Goal: Contribute content: Add original content to the website for others to see

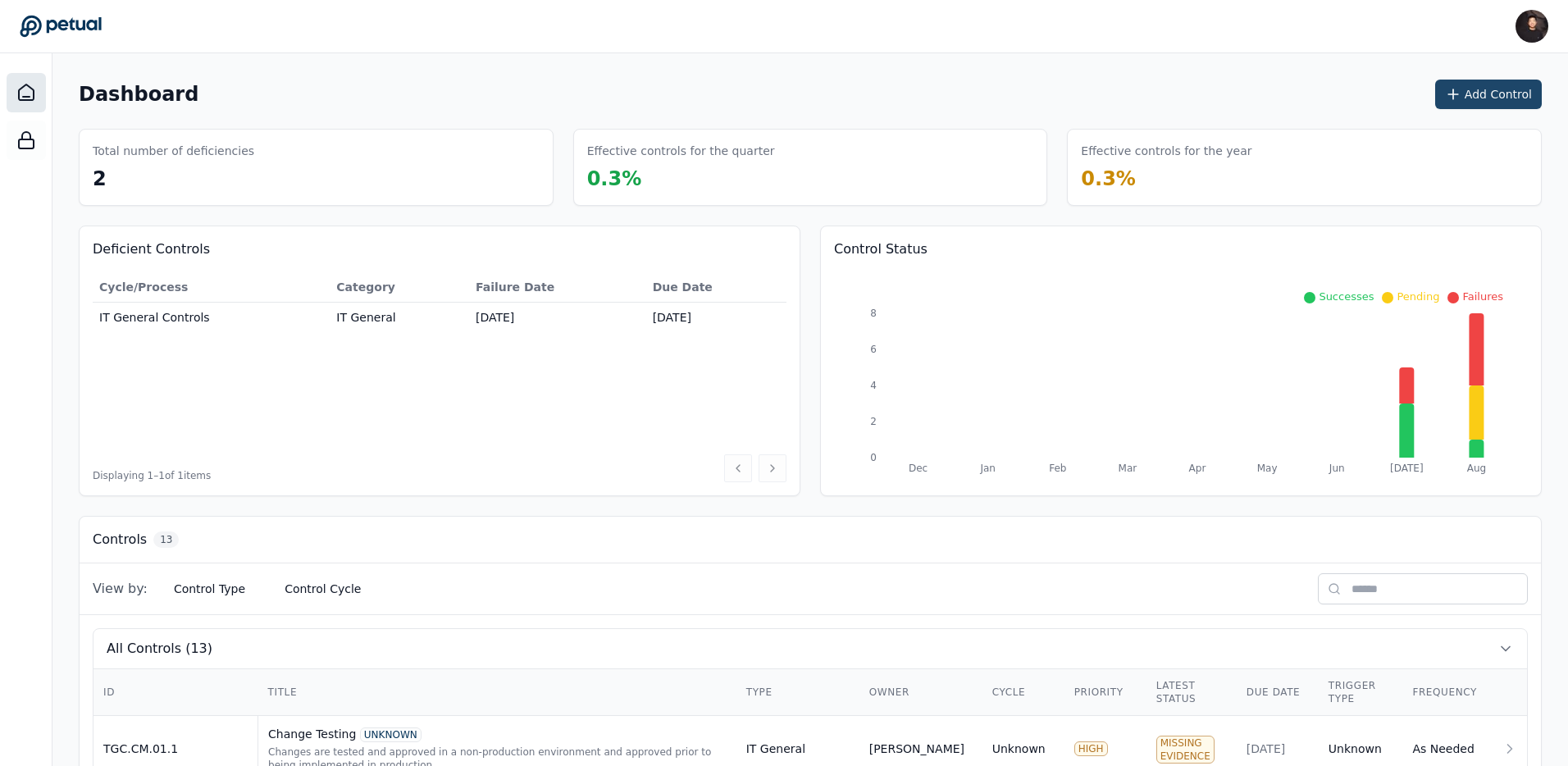
click at [1493, 96] on button "Add Control" at bounding box center [1488, 94] width 106 height 29
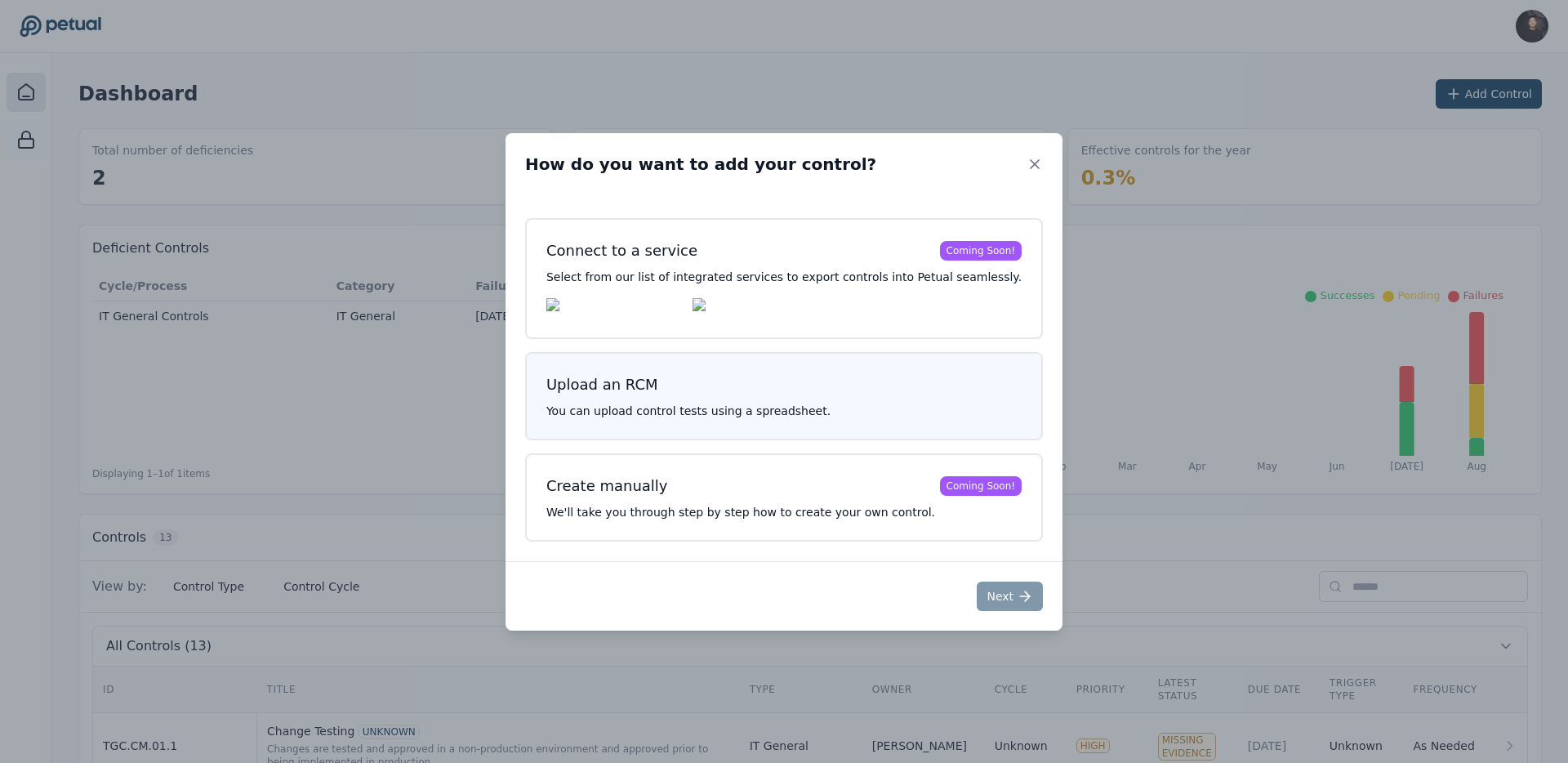
click at [799, 377] on h3 "Upload an RCM" at bounding box center [783, 384] width 475 height 23
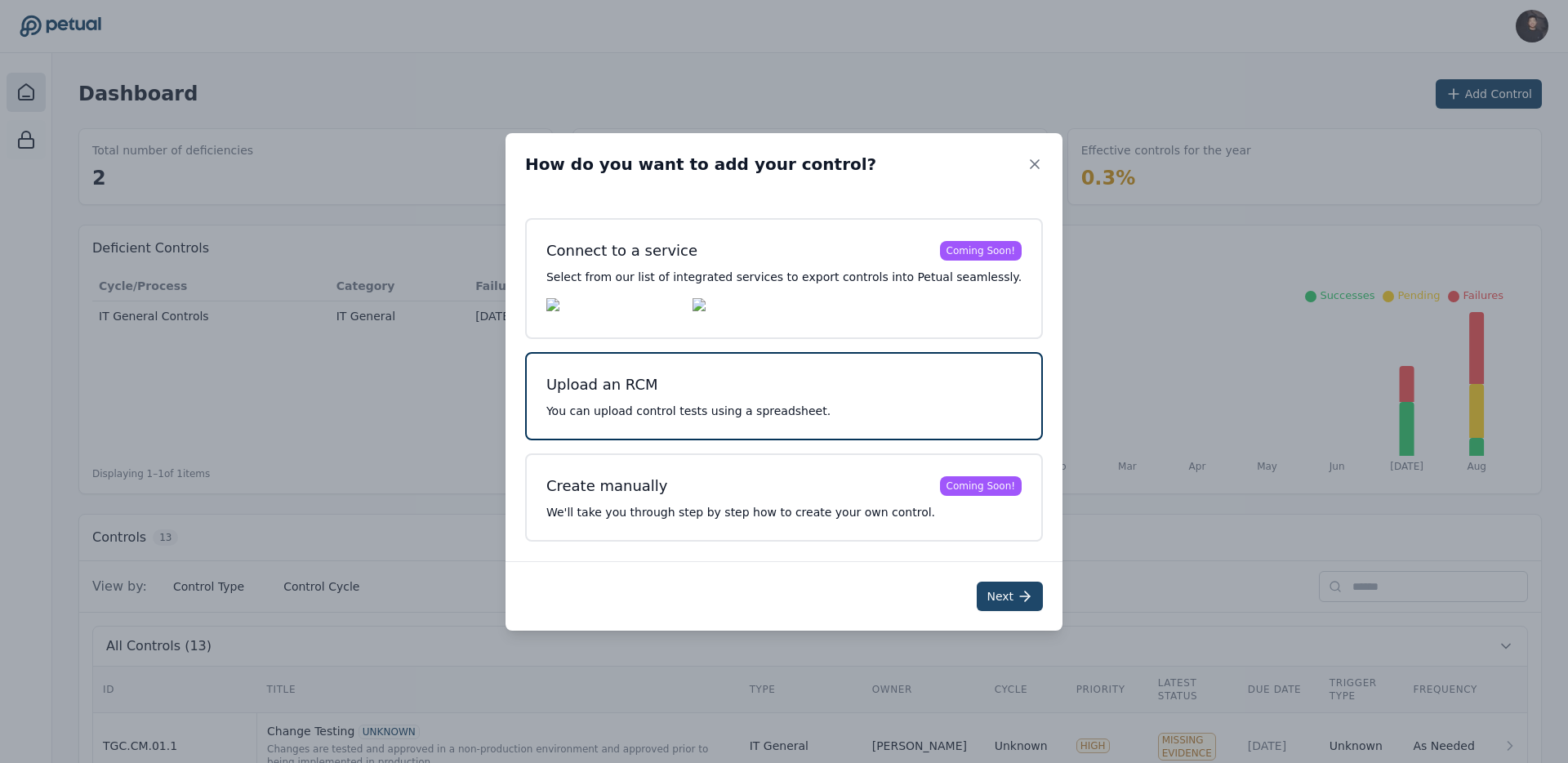
click at [995, 603] on button "Next" at bounding box center [1010, 597] width 67 height 29
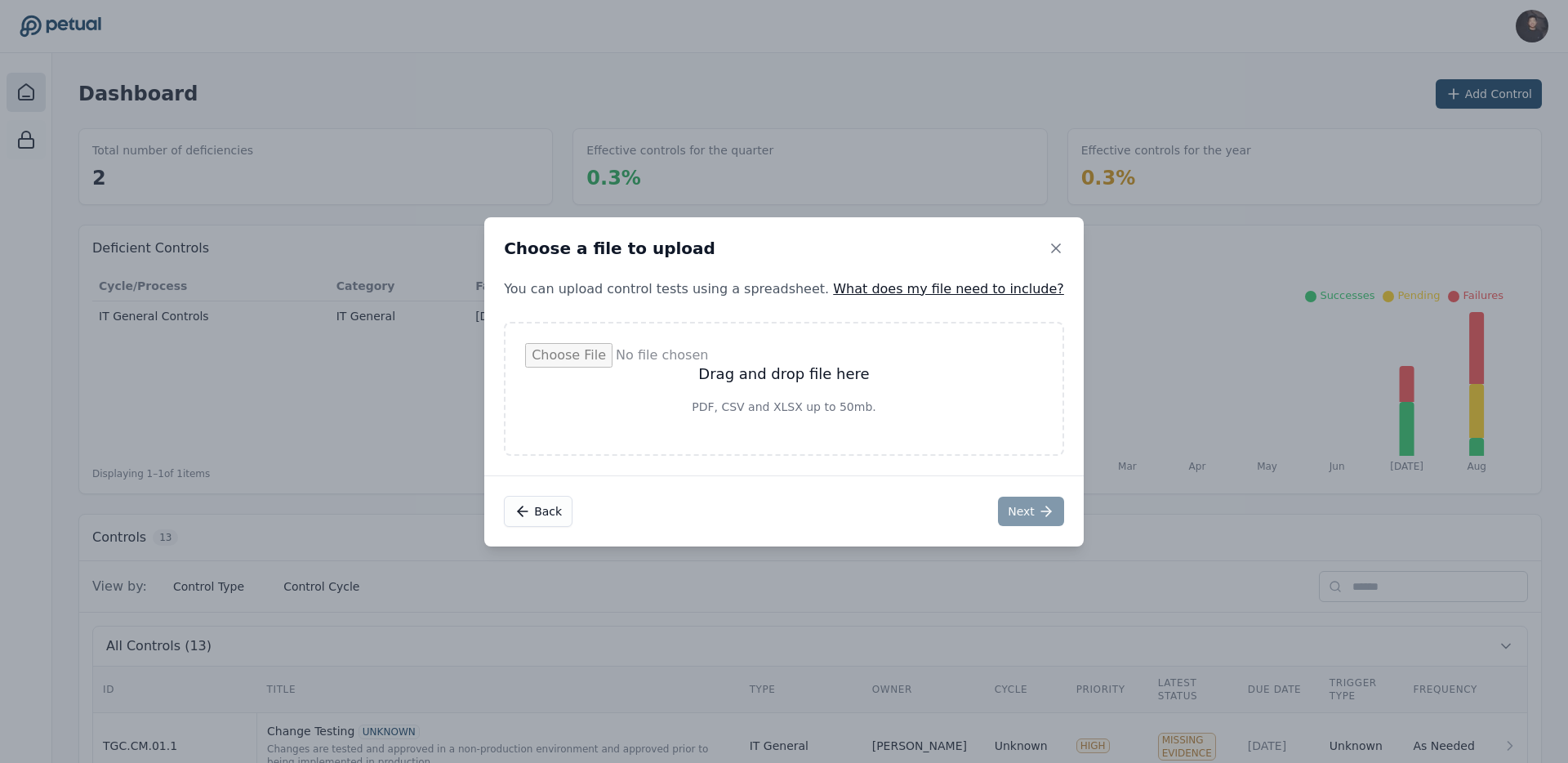
click at [809, 378] on input "file" at bounding box center [784, 388] width 518 height 91
type input "**********"
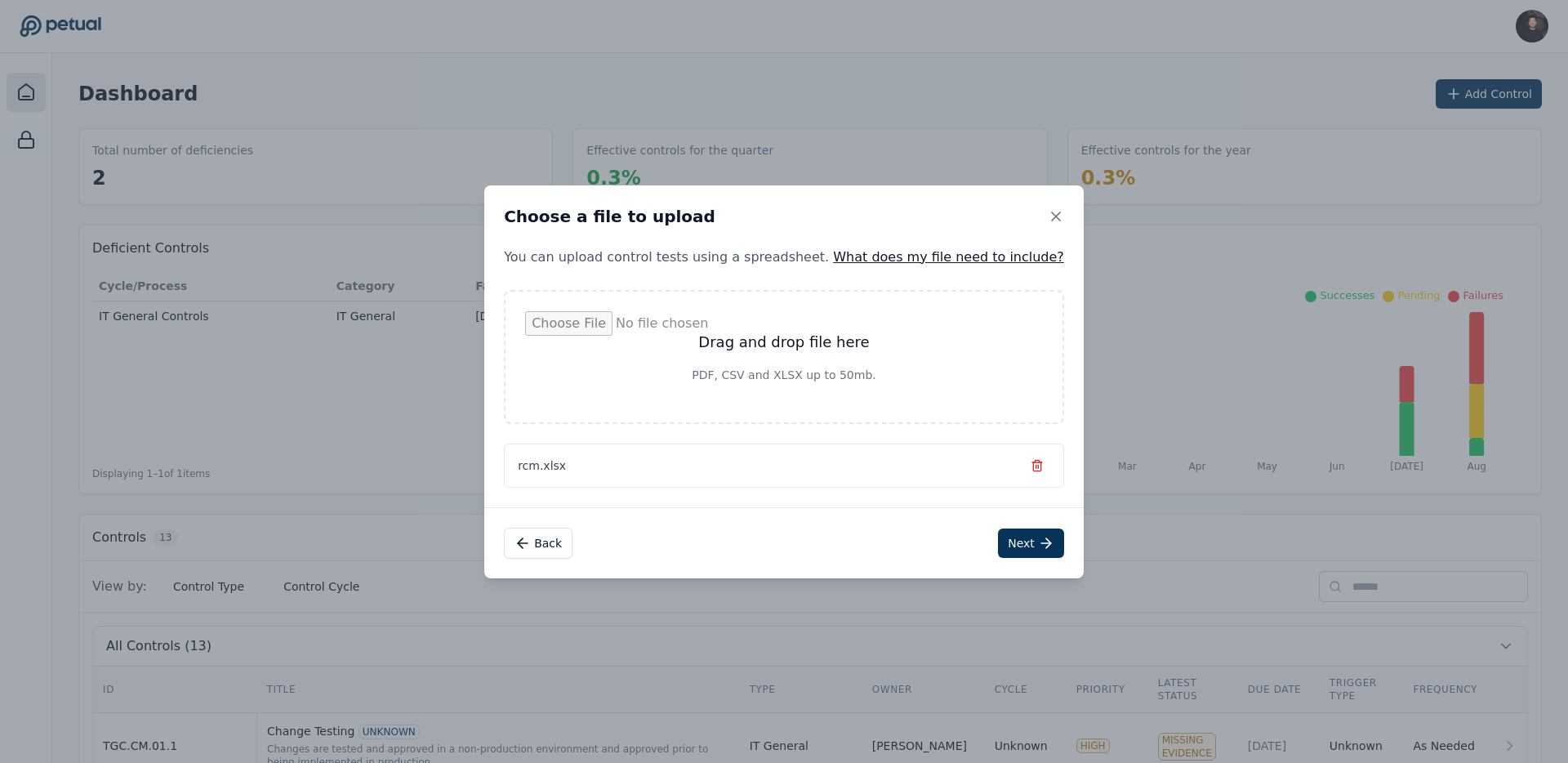
click at [924, 538] on div "Back Next" at bounding box center [784, 542] width 600 height 71
click at [998, 544] on button "Next" at bounding box center [1031, 543] width 67 height 29
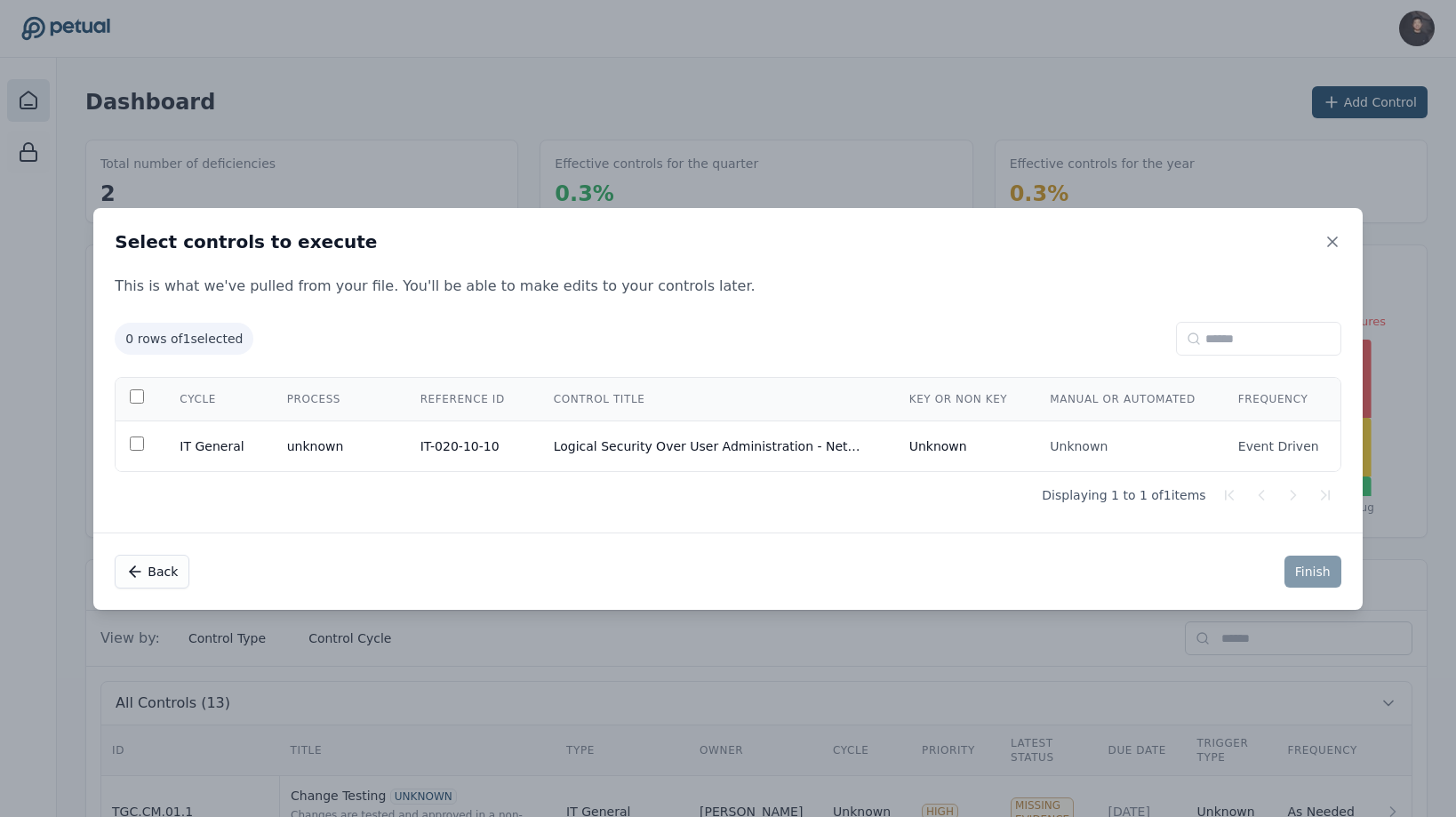
click at [1176, 98] on div "Select controls to execute This is what we've pulled from your file. You'll be …" at bounding box center [728, 408] width 1456 height 817
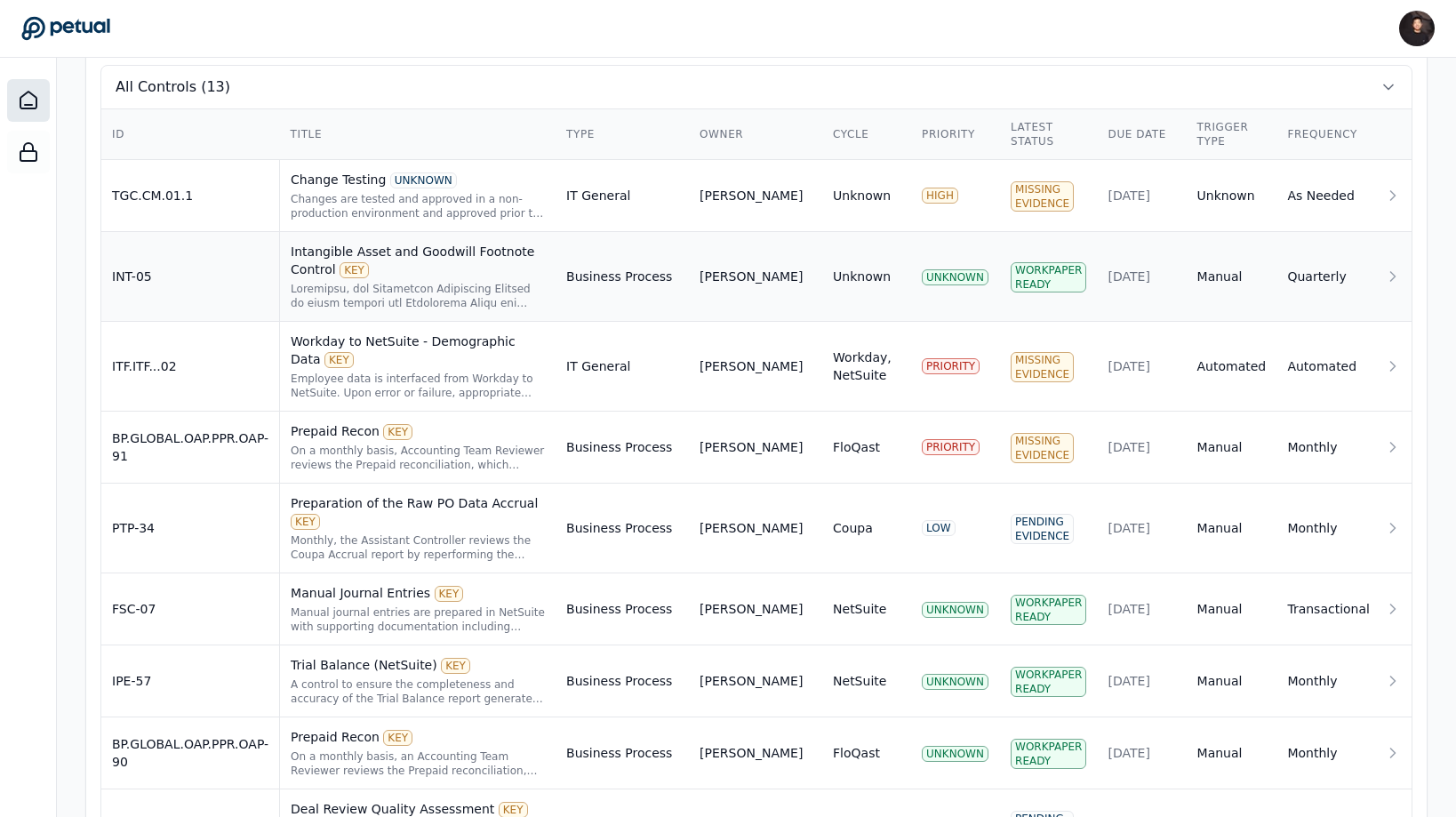
scroll to position [615, 0]
